Goal: Consume media (video, audio): Consume media (video, audio)

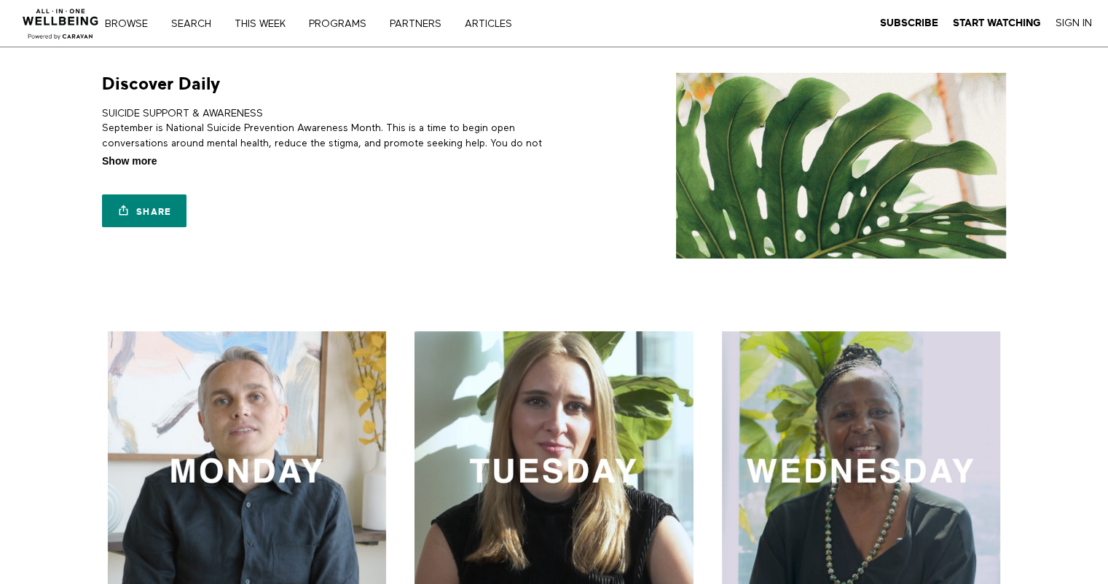
click at [117, 163] on span "Show more" at bounding box center [129, 161] width 55 height 15
click at [0, 0] on input "Show more Show less" at bounding box center [0, 0] width 0 height 0
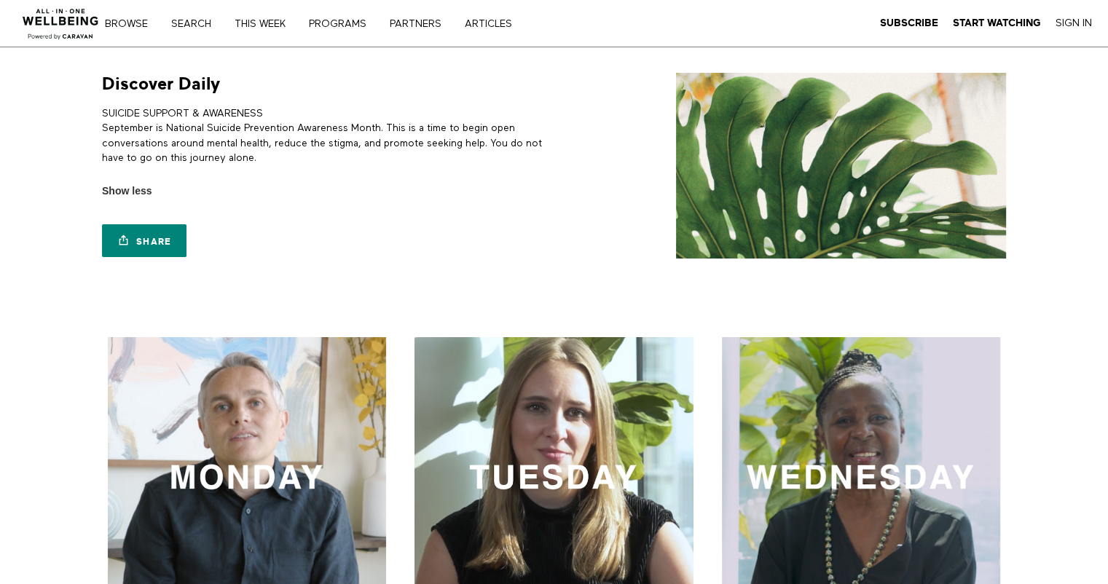
scroll to position [219, 0]
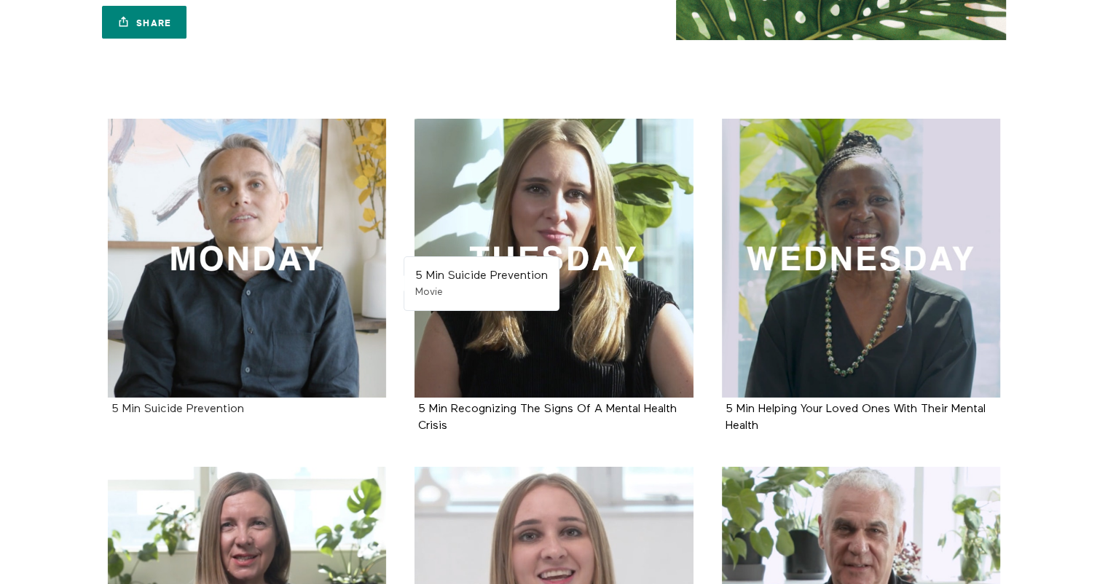
click at [169, 408] on strong "5 Min Suicide Prevention" at bounding box center [177, 410] width 133 height 12
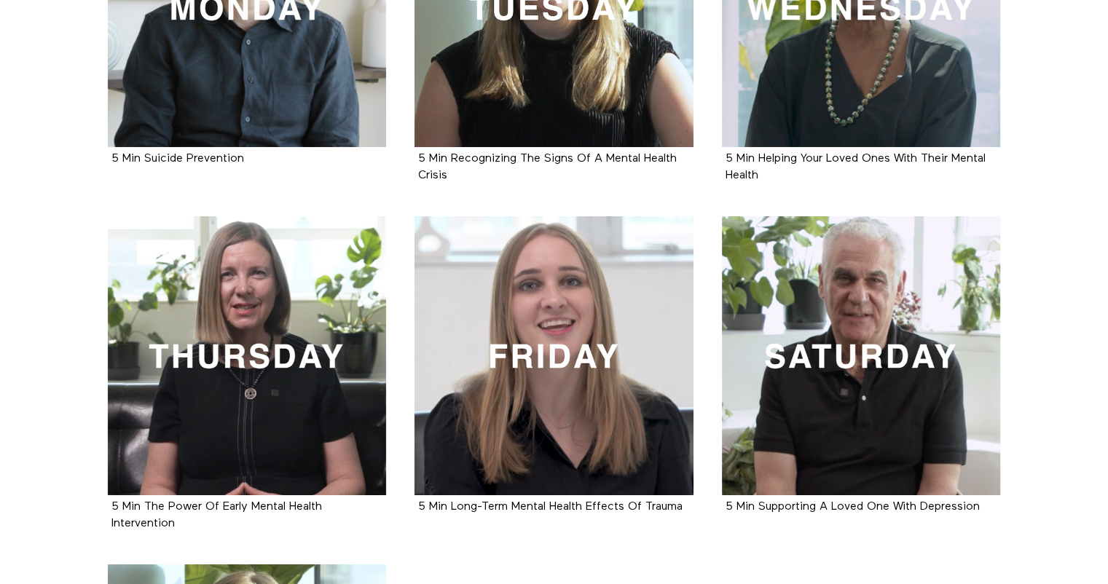
scroll to position [0, 0]
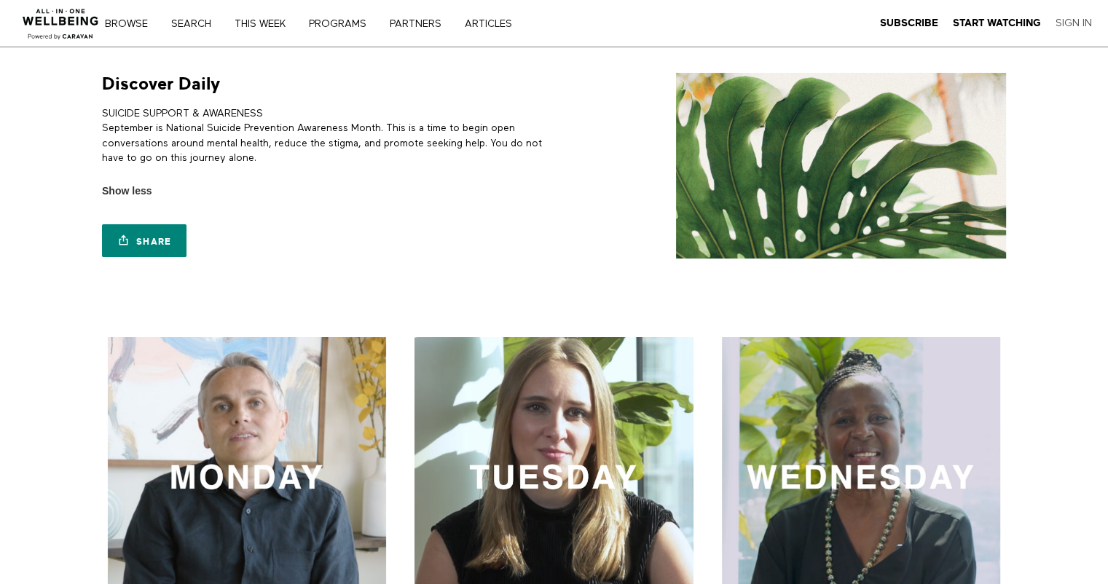
click at [1078, 23] on link "Sign In" at bounding box center [1074, 23] width 36 height 13
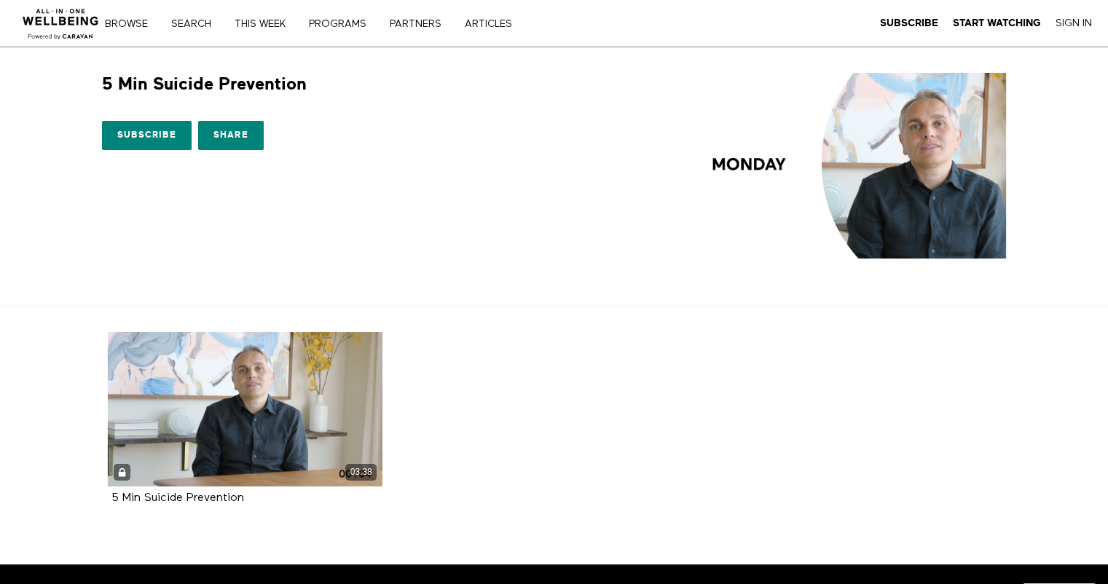
click at [520, 409] on ul "03:38 5 Min Suicide Prevention" at bounding box center [548, 436] width 911 height 208
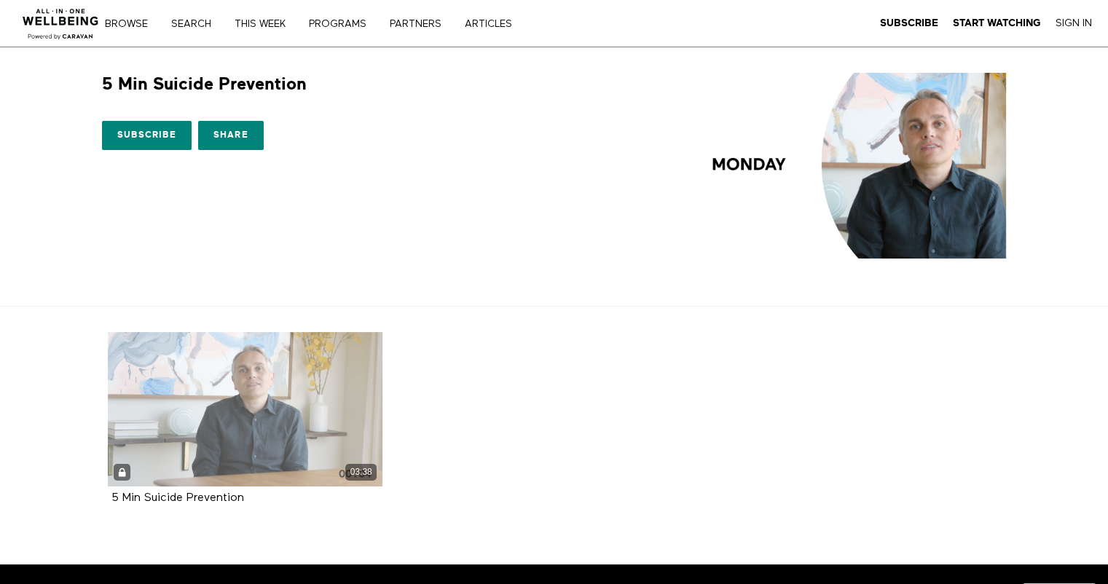
click at [258, 416] on div "03:38" at bounding box center [245, 409] width 275 height 154
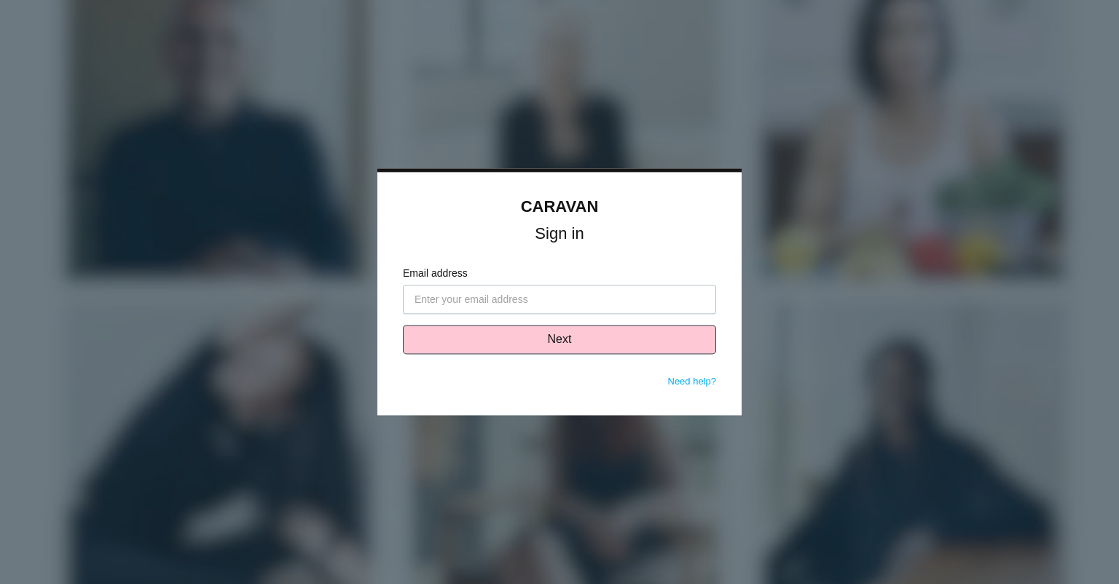
click at [490, 299] on input "Email address" at bounding box center [559, 300] width 313 height 29
click at [634, 305] on input "Email address" at bounding box center [559, 300] width 313 height 29
type input "c"
click at [917, 133] on div at bounding box center [559, 292] width 1119 height 584
